Goal: Transaction & Acquisition: Book appointment/travel/reservation

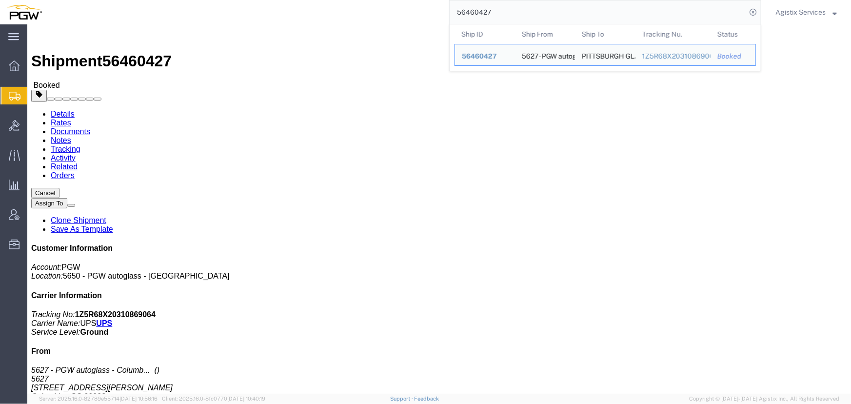
drag, startPoint x: 529, startPoint y: 8, endPoint x: 405, endPoint y: 9, distance: 124.4
click at [405, 9] on div "56460427 Ship ID Ship From Ship To Tracking Nu. Status Ship ID 56460427 Ship Fr…" at bounding box center [405, 12] width 713 height 24
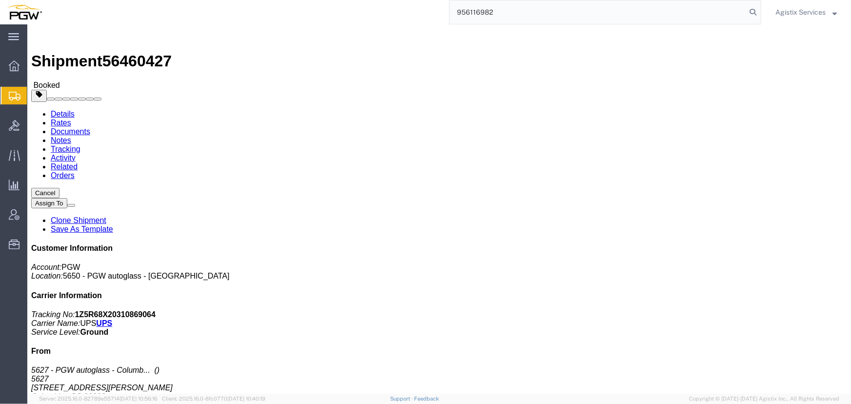
type input "956116982"
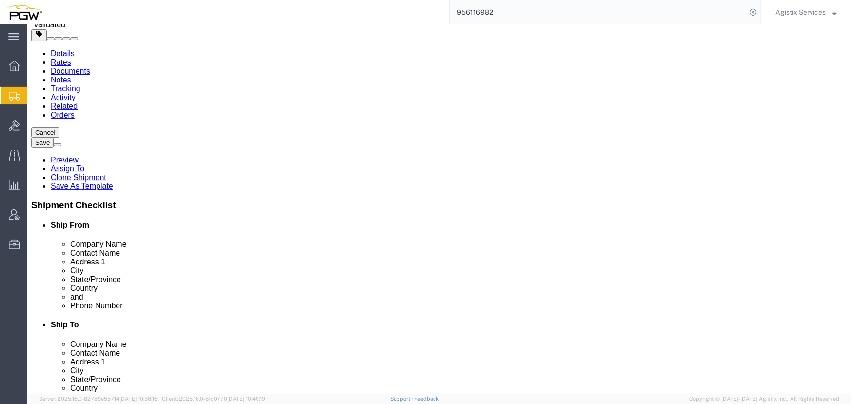
select select "28529"
select select "28521"
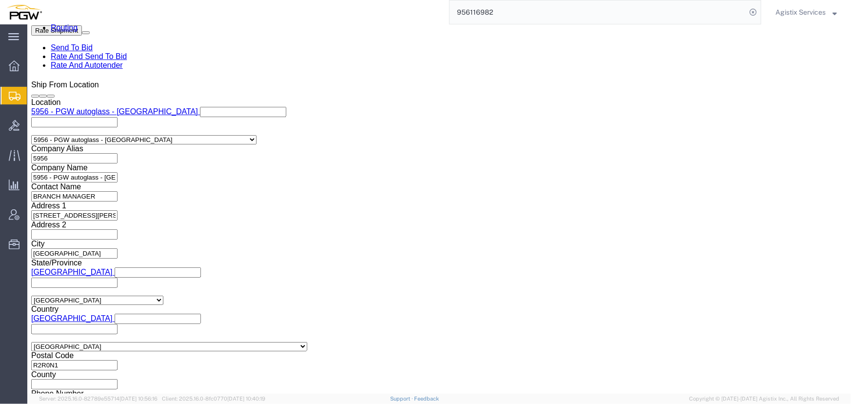
scroll to position [621, 0]
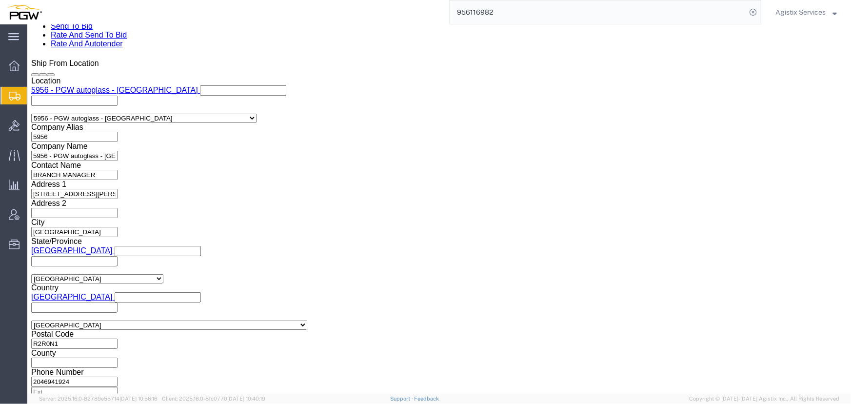
click select "Select Air Less than Truckload Multi-Leg Ocean Freight Rail Small Parcel Truckl…"
select select "LTL"
click select "Select Air Less than Truckload Multi-Leg Ocean Freight Rail Small Parcel Truckl…"
click button "Rate Shipment"
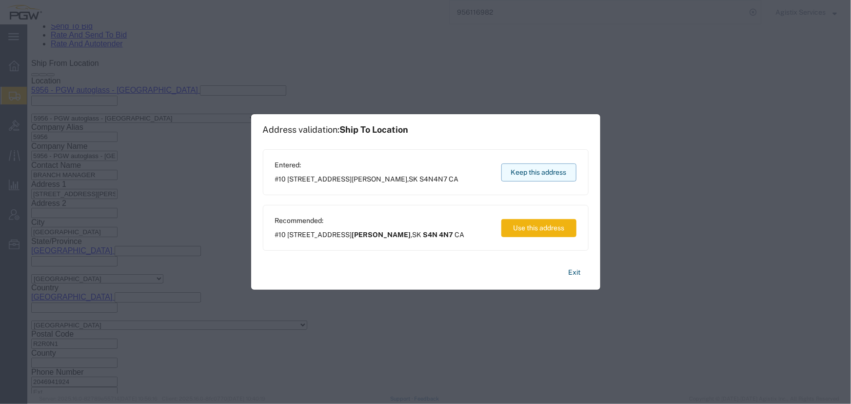
click at [540, 170] on button "Keep this address" at bounding box center [538, 172] width 75 height 18
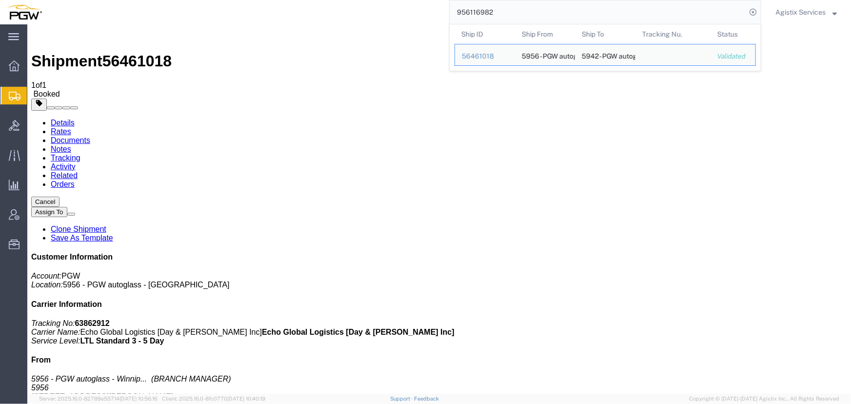
drag, startPoint x: 533, startPoint y: 18, endPoint x: 358, endPoint y: 21, distance: 175.1
click at [358, 21] on div "956116982 Ship ID Ship From Ship To Tracking Nu. Status Ship ID 56461018 Ship F…" at bounding box center [405, 12] width 713 height 24
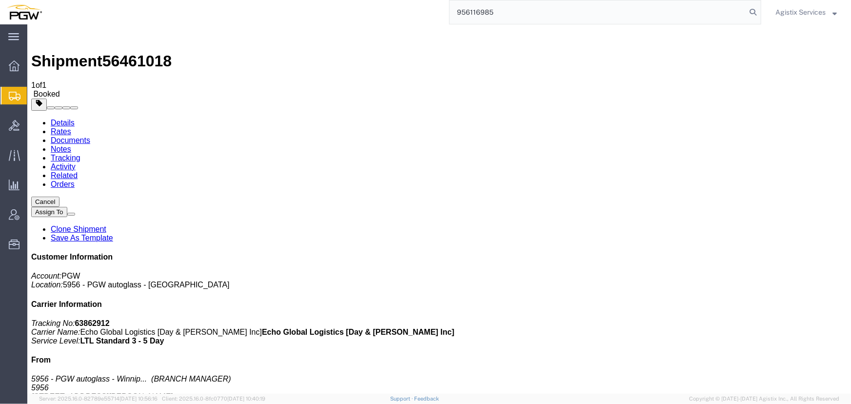
type input "956116985"
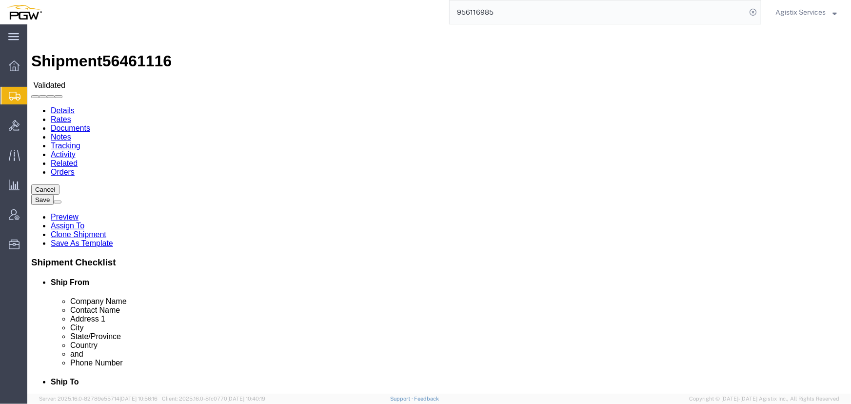
select select "28529"
select select "28523"
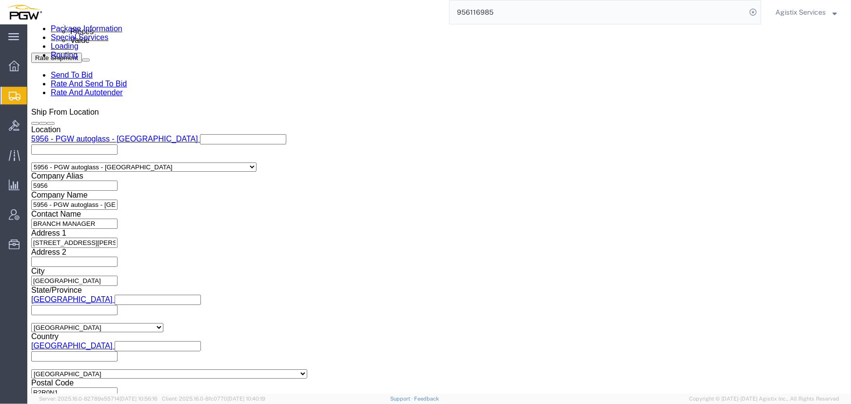
scroll to position [576, 0]
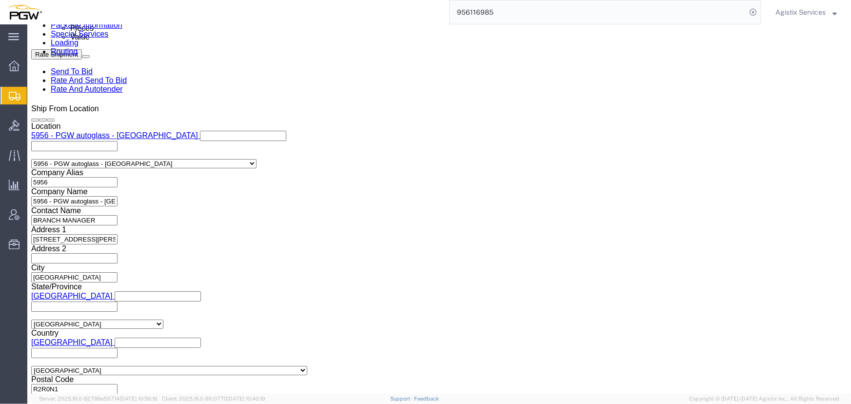
click select "Select Air Less than Truckload Multi-Leg Ocean Freight Rail Small Parcel Truckl…"
select select "LTL"
click select "Select Air Less than Truckload Multi-Leg Ocean Freight Rail Small Parcel Truckl…"
click button "Rate Shipment"
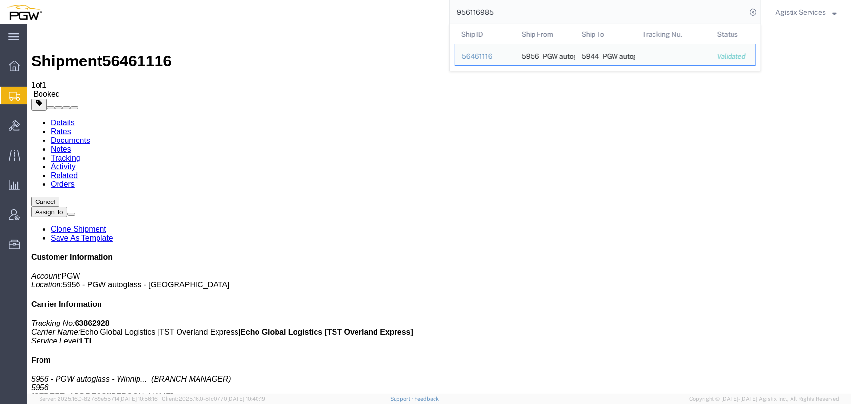
drag, startPoint x: 558, startPoint y: 15, endPoint x: 353, endPoint y: 13, distance: 205.3
click at [355, 13] on div "956116985 Ship ID Ship From Ship To Tracking Nu. Status Ship ID 56461116 Ship F…" at bounding box center [405, 12] width 713 height 24
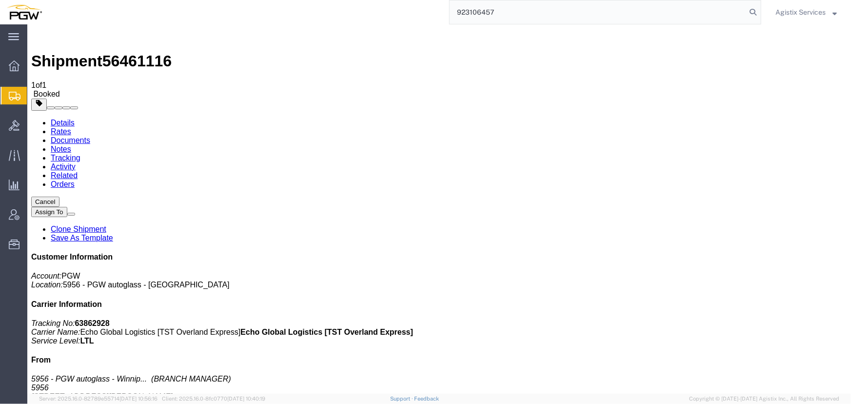
type input "923106457"
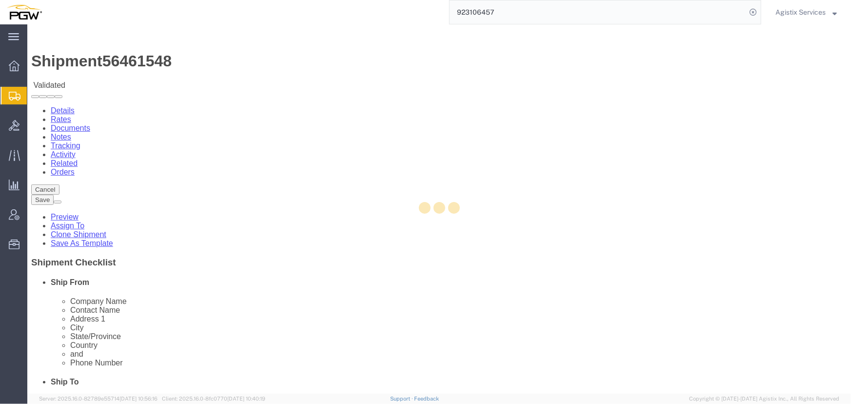
select select "28509"
select select "28521"
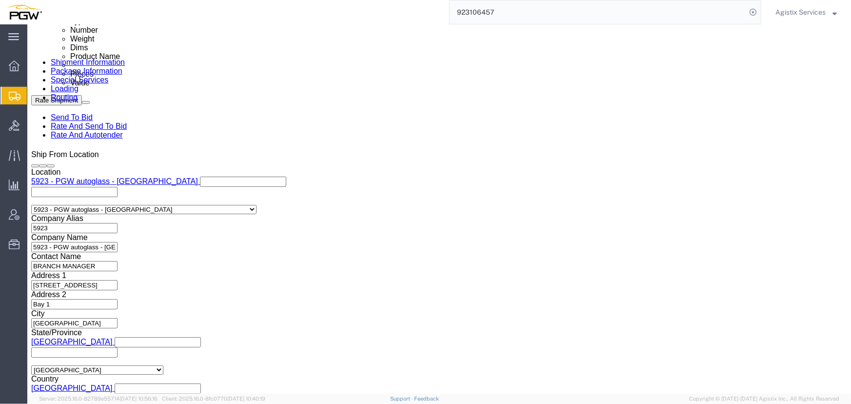
scroll to position [620, 0]
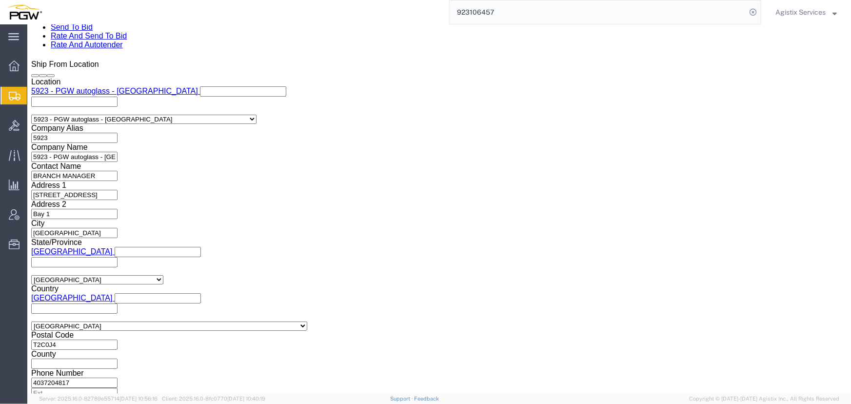
click select "Select Air Less than Truckload Multi-Leg Ocean Freight Rail Small Parcel Truckl…"
select select "LTL"
click select "Select Air Less than Truckload Multi-Leg Ocean Freight Rail Small Parcel Truckl…"
click button "Rate Shipment"
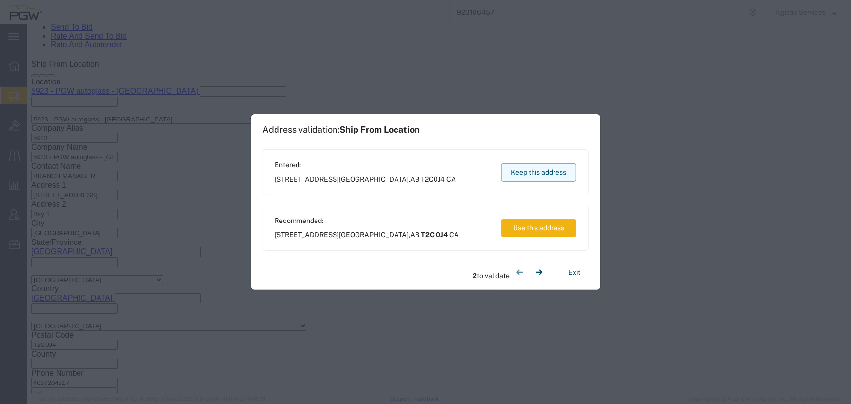
click at [534, 178] on button "Keep this address" at bounding box center [538, 172] width 75 height 18
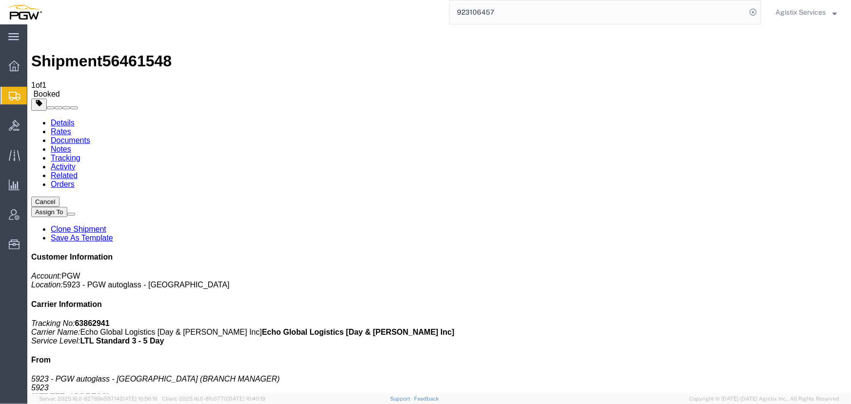
click at [790, 12] on span "Agistix Services" at bounding box center [800, 12] width 50 height 11
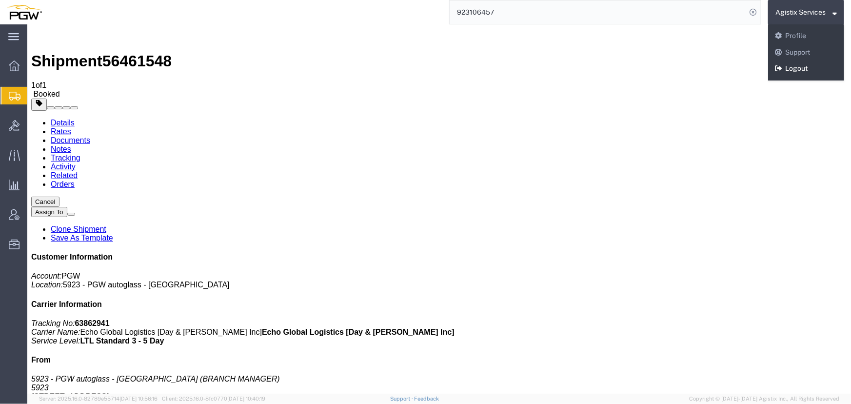
click at [790, 67] on link "Logout" at bounding box center [806, 68] width 76 height 17
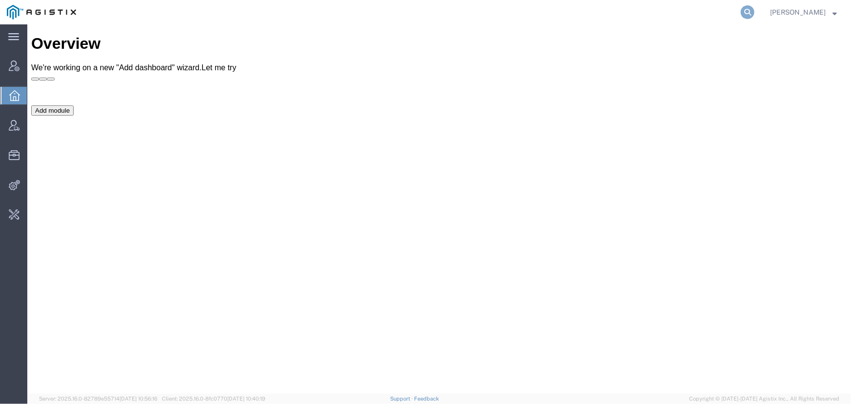
click at [745, 14] on icon at bounding box center [748, 12] width 14 height 14
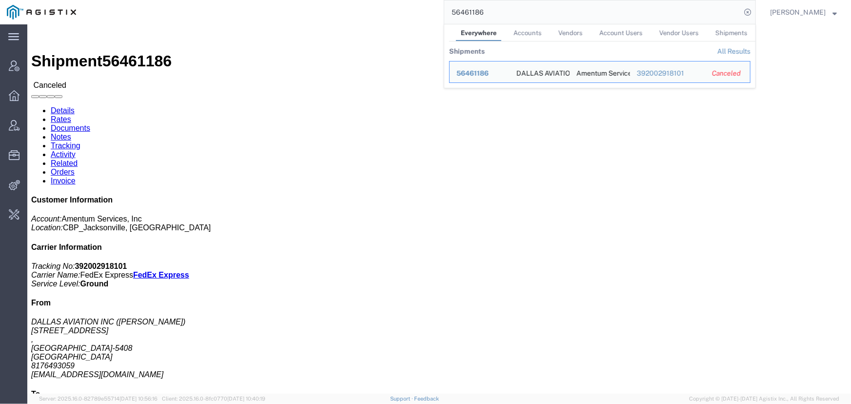
drag, startPoint x: 500, startPoint y: 14, endPoint x: 370, endPoint y: 18, distance: 130.8
click at [370, 18] on div "56461186 Everywhere Accounts Vendors Account Users Vendor Users Shipments Shipm…" at bounding box center [419, 12] width 673 height 24
click at [477, 72] on span "56416604" at bounding box center [474, 73] width 34 height 8
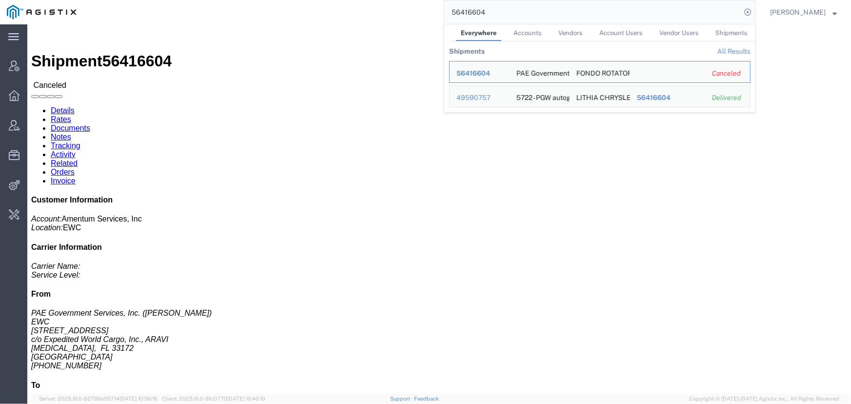
drag, startPoint x: 508, startPoint y: 13, endPoint x: 353, endPoint y: 16, distance: 155.6
click at [355, 16] on div "56416604 Everywhere Accounts Vendors Account Users Vendor Users Shipments Shipm…" at bounding box center [419, 12] width 673 height 24
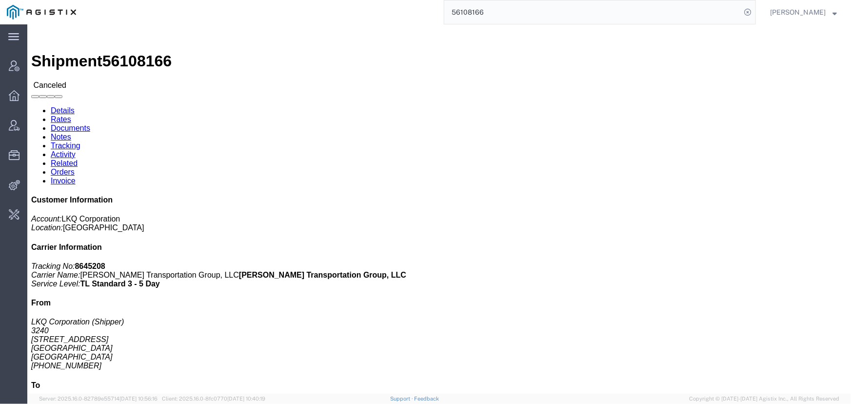
click link "Activity"
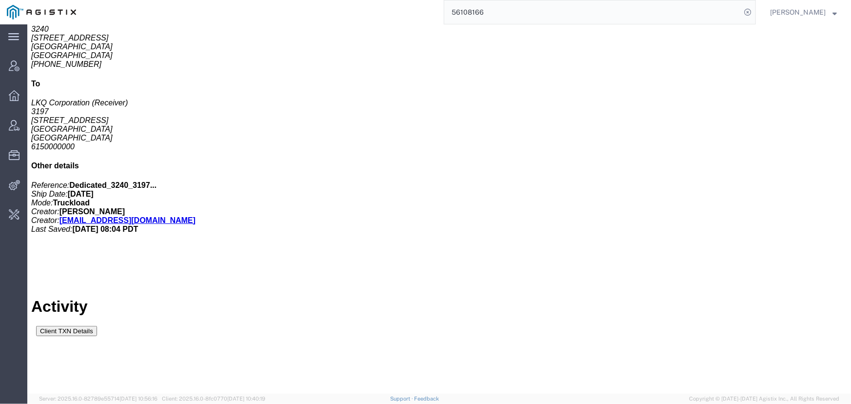
scroll to position [471, 0]
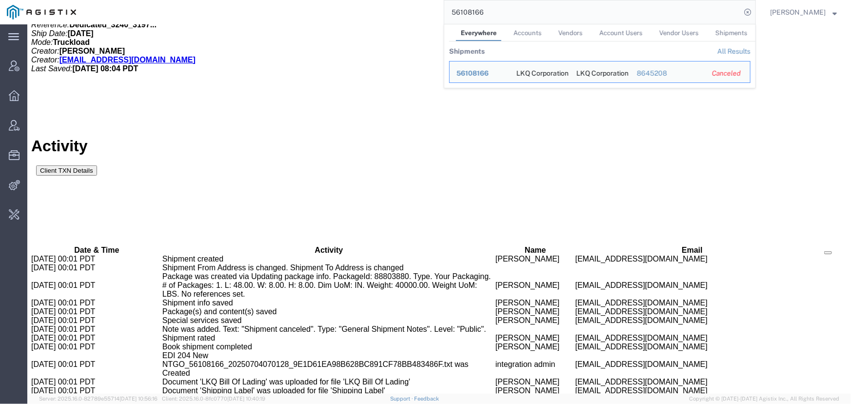
drag, startPoint x: 532, startPoint y: 35, endPoint x: 288, endPoint y: 25, distance: 244.1
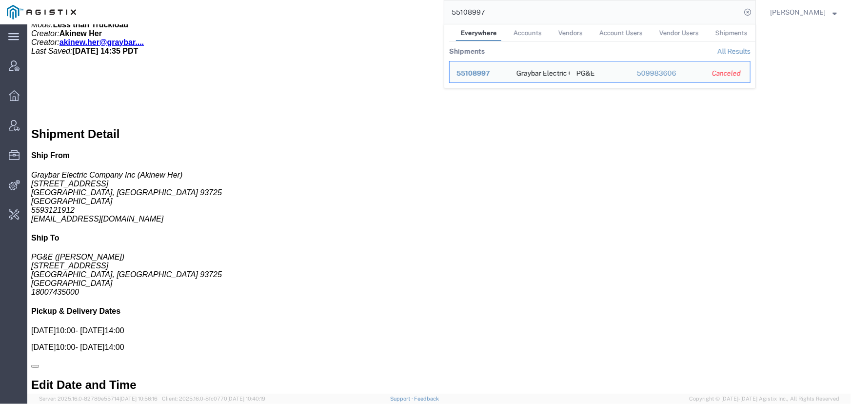
click link "Activity"
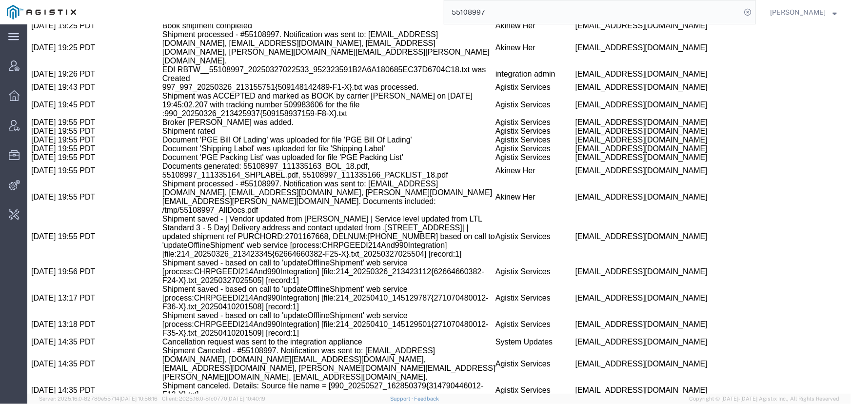
scroll to position [880, 0]
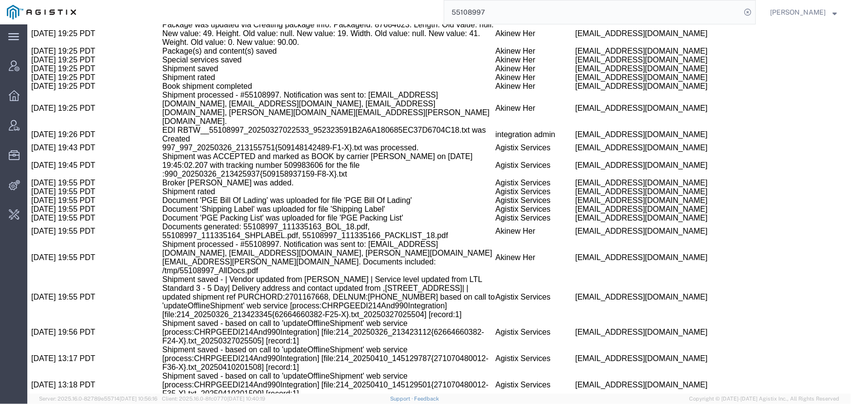
click at [506, 9] on input "55108997" at bounding box center [592, 11] width 297 height 23
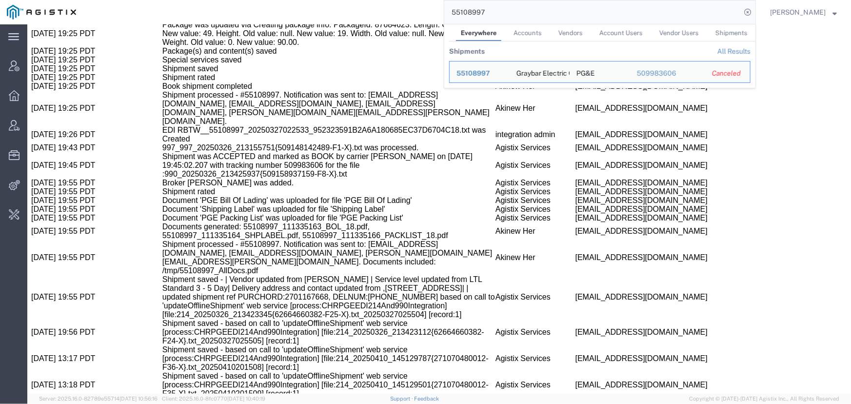
drag, startPoint x: 506, startPoint y: 9, endPoint x: 386, endPoint y: 18, distance: 120.8
click at [386, 18] on div "55108997 Everywhere Accounts Vendors Account Users Vendor Users Shipments Shipm…" at bounding box center [419, 12] width 673 height 24
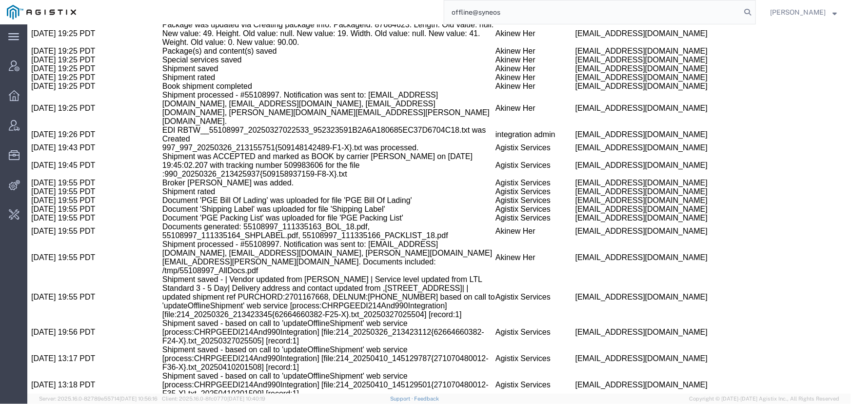
type input "offline@syneos"
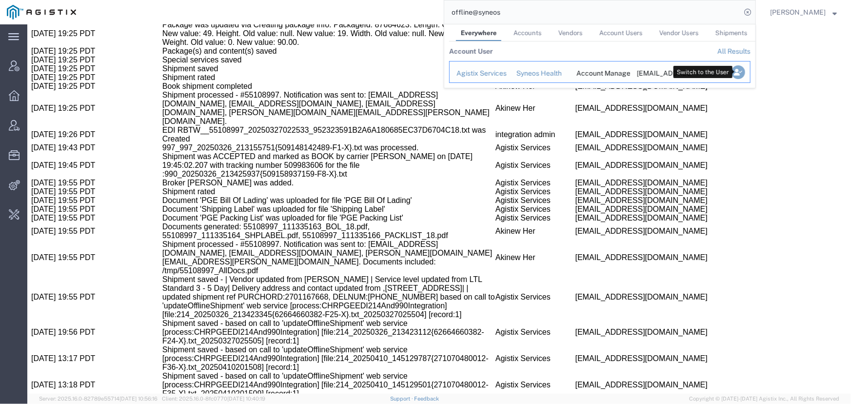
click at [735, 70] on icon "Search Results" at bounding box center [739, 72] width 14 height 14
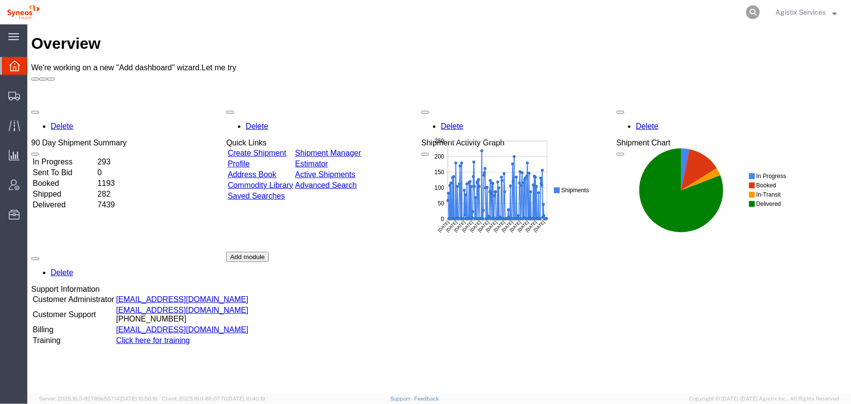
click at [753, 13] on icon at bounding box center [753, 12] width 14 height 14
type input "56461547"
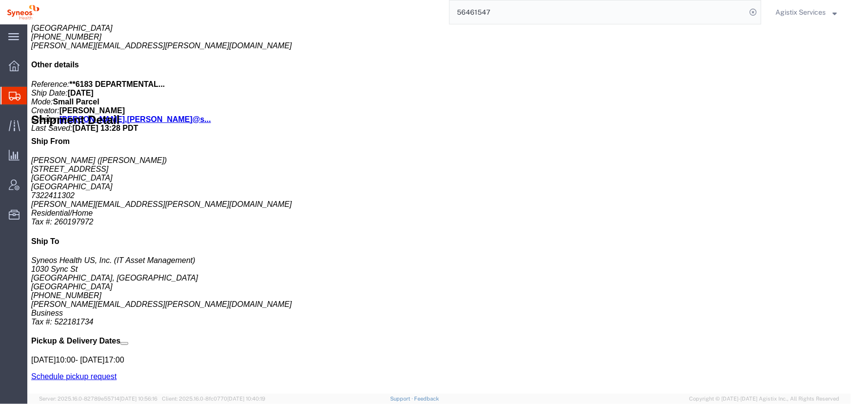
scroll to position [488, 0]
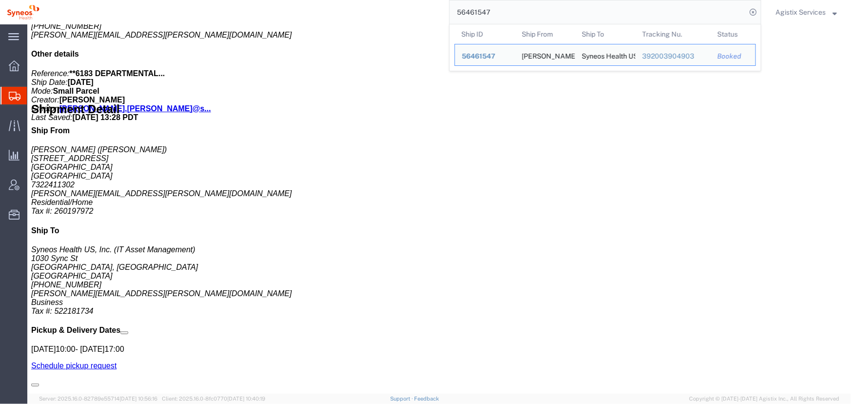
drag, startPoint x: 322, startPoint y: 149, endPoint x: 437, endPoint y: 148, distance: 115.1
click address "(David Bernarducci) 7322411302 david.bernarducci@syneoshealth.com"
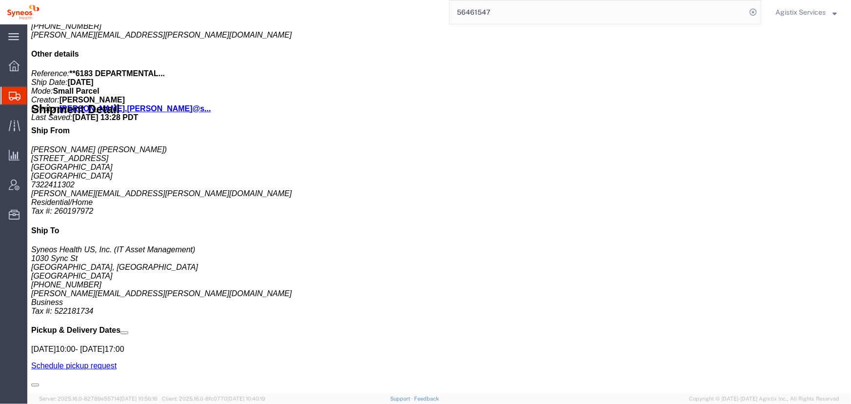
copy address "david.bernarducci@syneoshealth.com"
